Goal: Find specific page/section: Find specific page/section

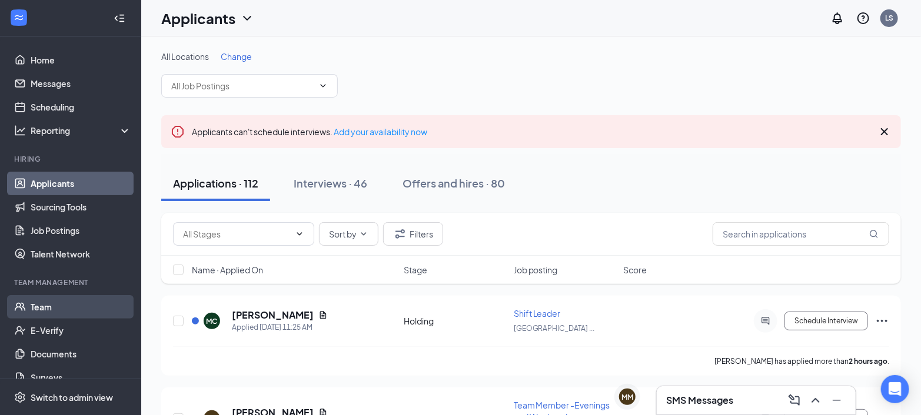
scroll to position [91, 0]
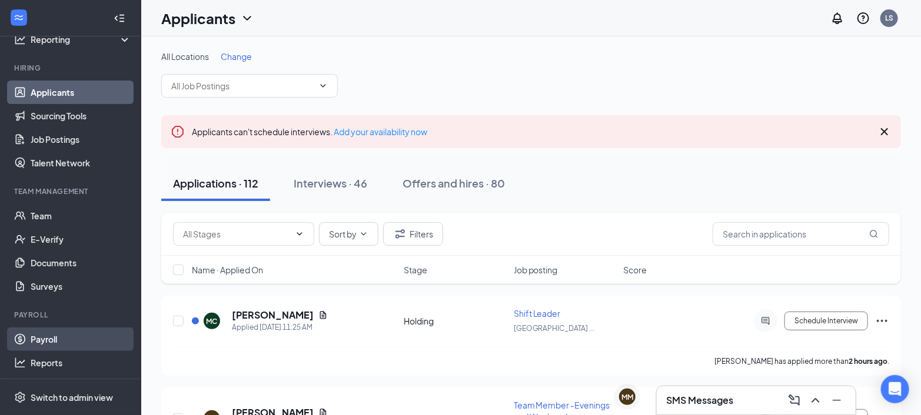
click at [62, 337] on link "Payroll" at bounding box center [81, 340] width 101 height 24
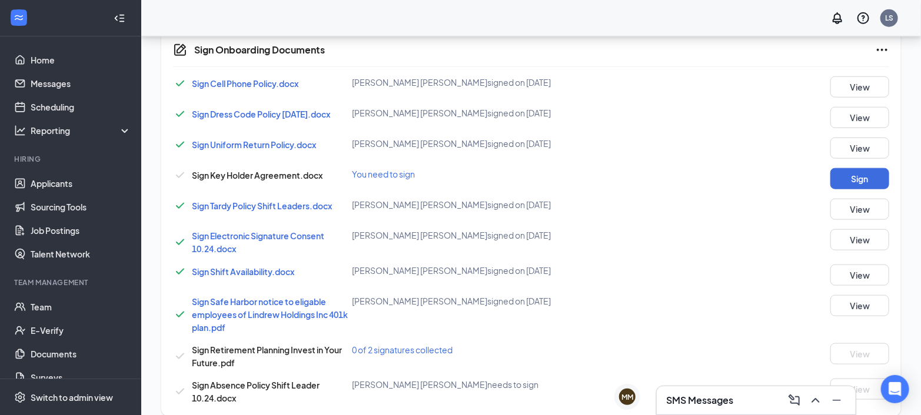
scroll to position [608, 0]
